Goal: Transaction & Acquisition: Download file/media

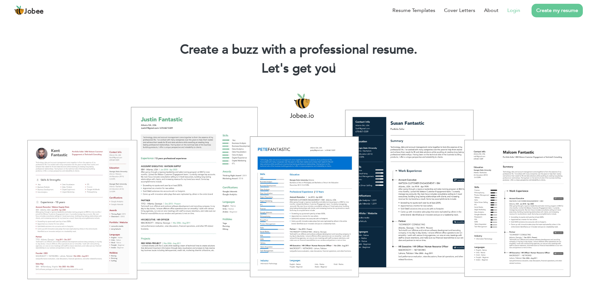
click at [510, 10] on link "Login" at bounding box center [514, 11] width 13 height 8
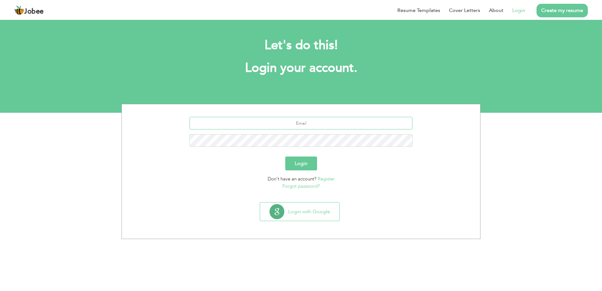
click at [298, 126] on input "text" at bounding box center [301, 123] width 223 height 13
type input "technisoft.asadj@gmail.com"
click at [285, 157] on button "Login" at bounding box center [301, 164] width 32 height 14
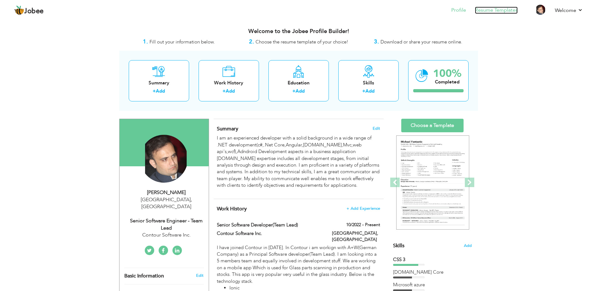
click at [487, 12] on link "Resume Templates" at bounding box center [496, 10] width 43 height 7
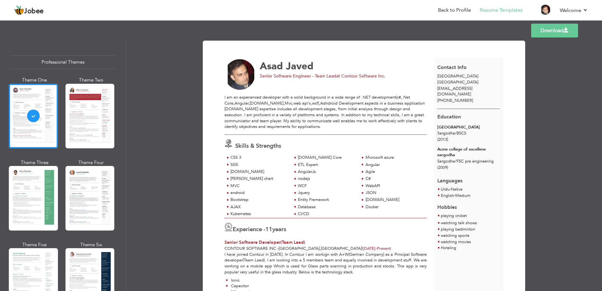
click at [568, 33] on link "Download" at bounding box center [554, 31] width 47 height 14
